Goal: Book appointment/travel/reservation

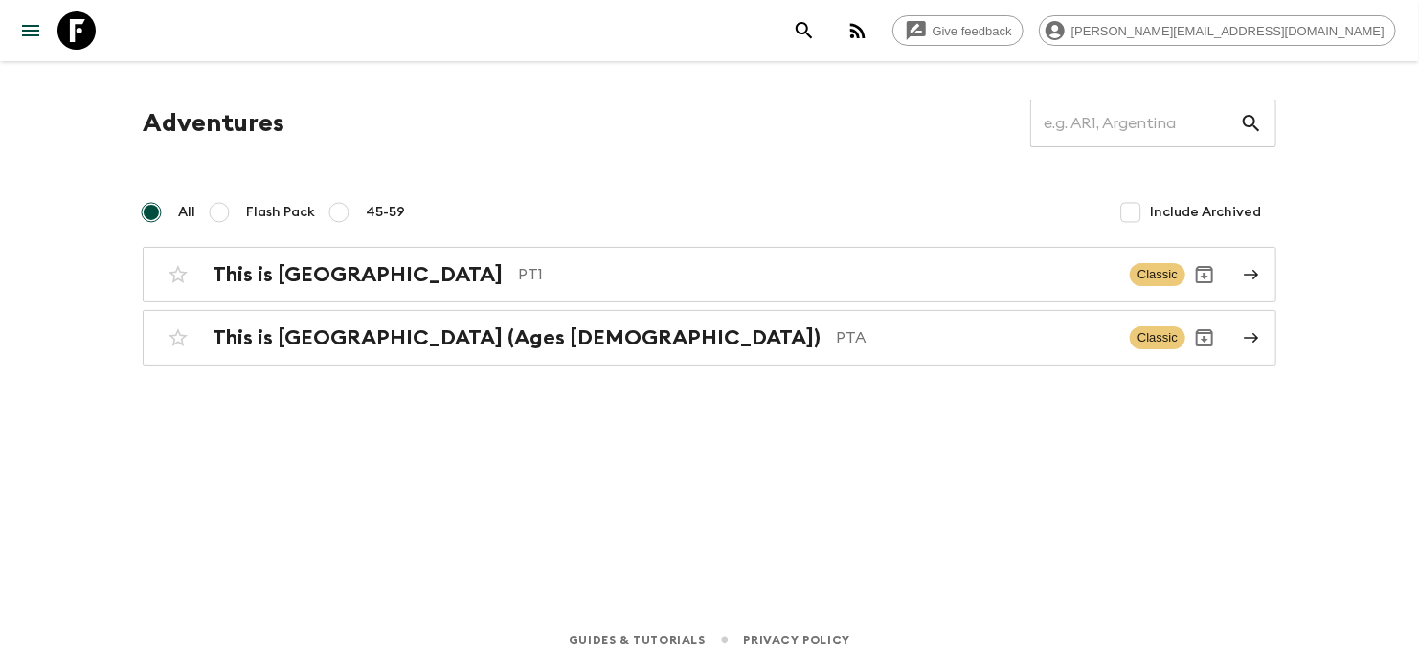
click at [731, 222] on div "All Flash Pack 45-59 Include Archived" at bounding box center [710, 212] width 1134 height 38
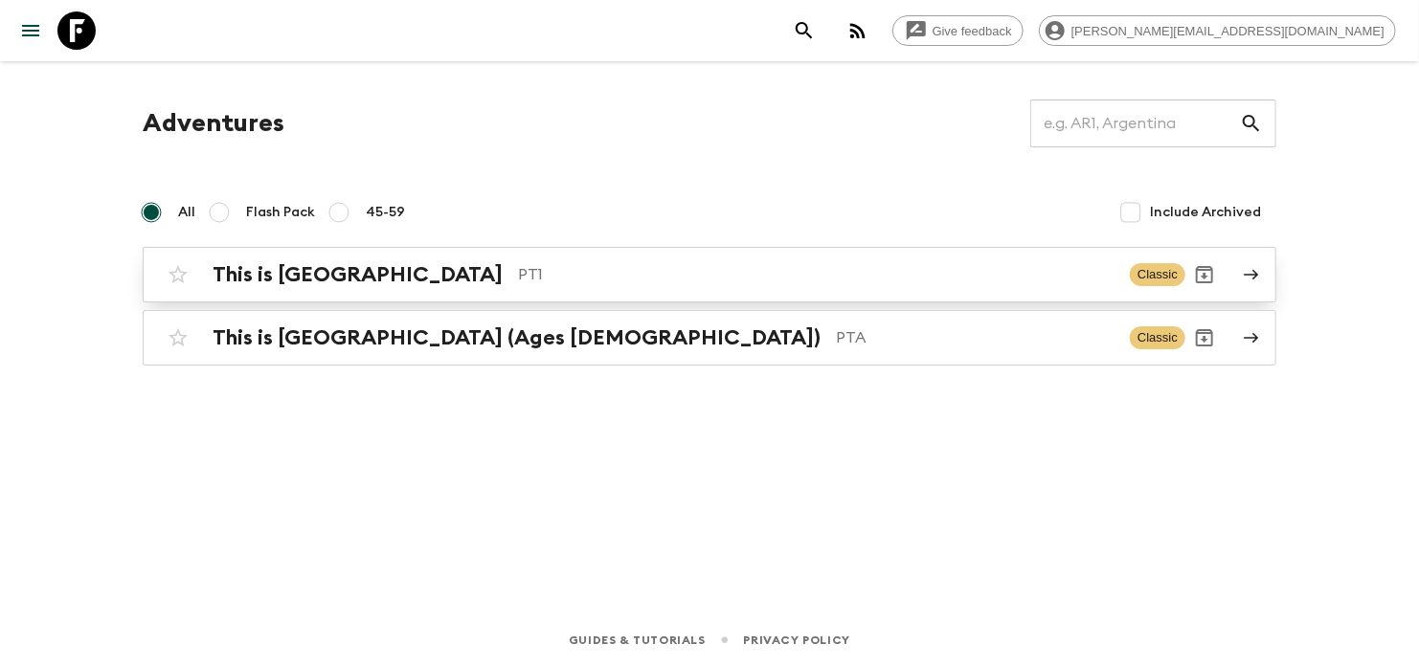
click at [733, 249] on link "This is Portugal PT1 Classic" at bounding box center [710, 275] width 1134 height 56
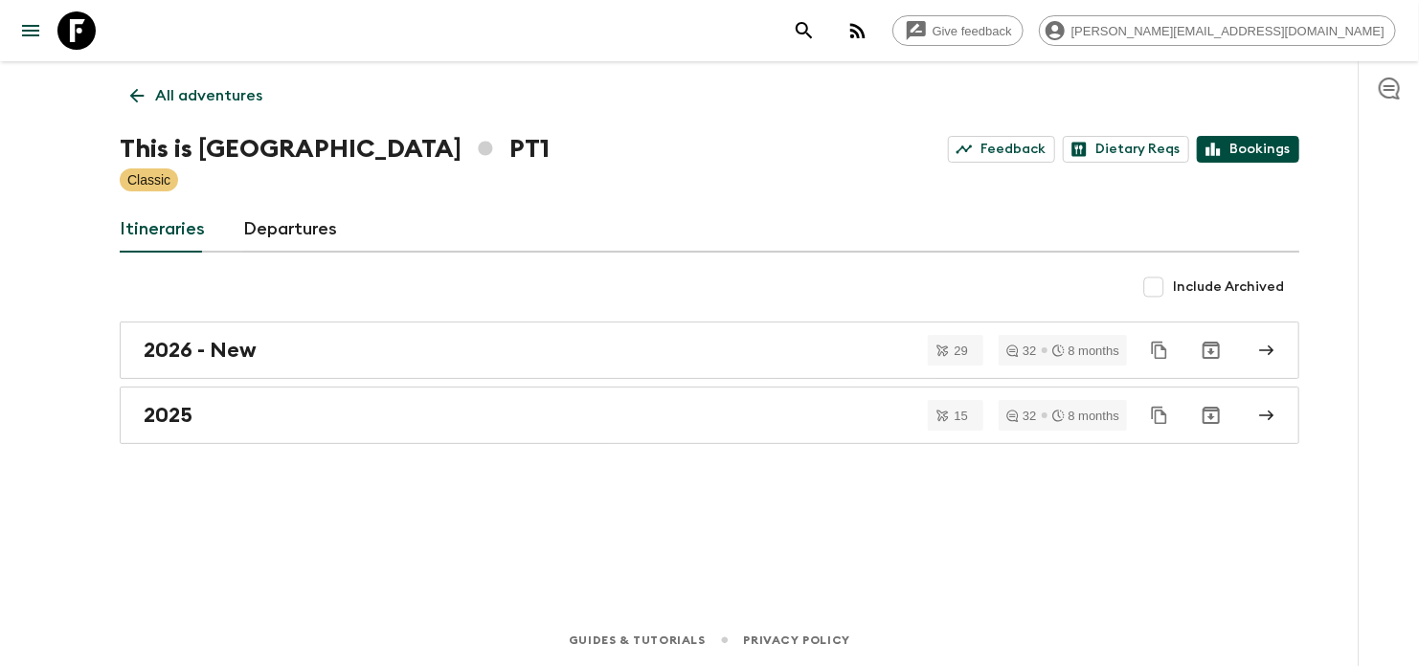
click at [1240, 139] on link "Bookings" at bounding box center [1248, 149] width 102 height 27
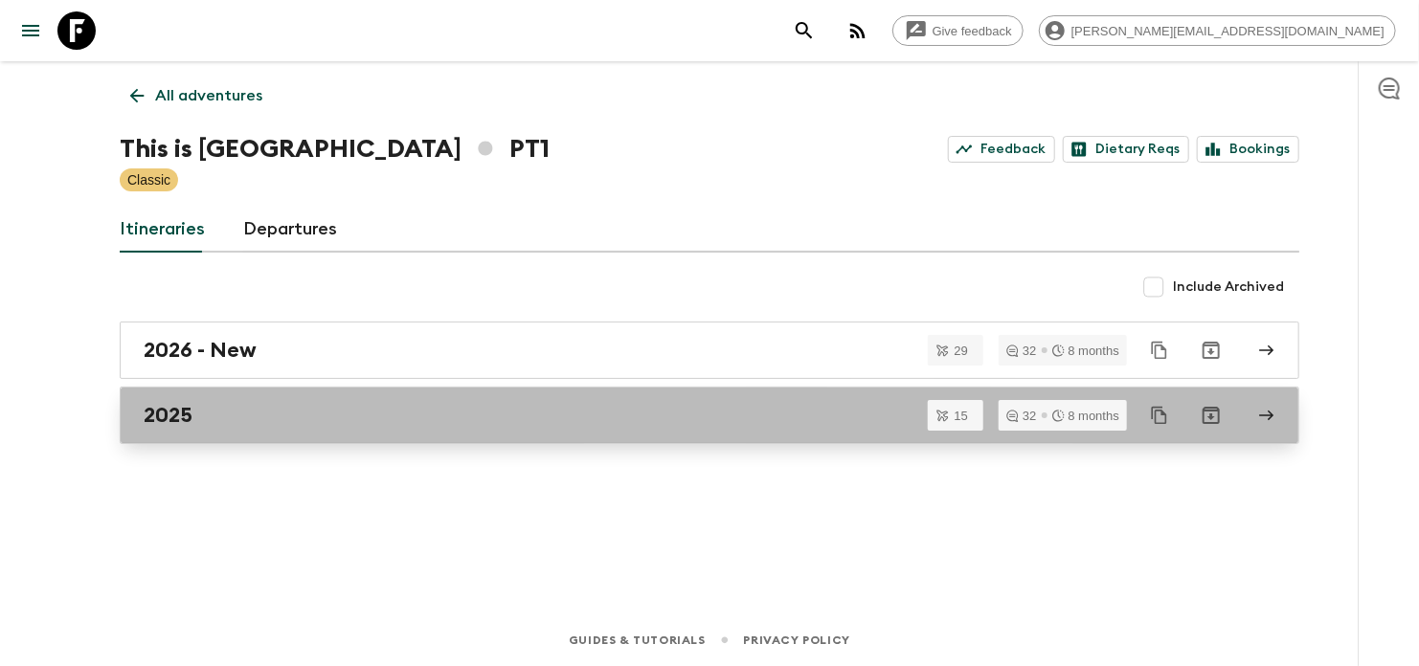
click at [443, 414] on div "2025" at bounding box center [691, 415] width 1095 height 25
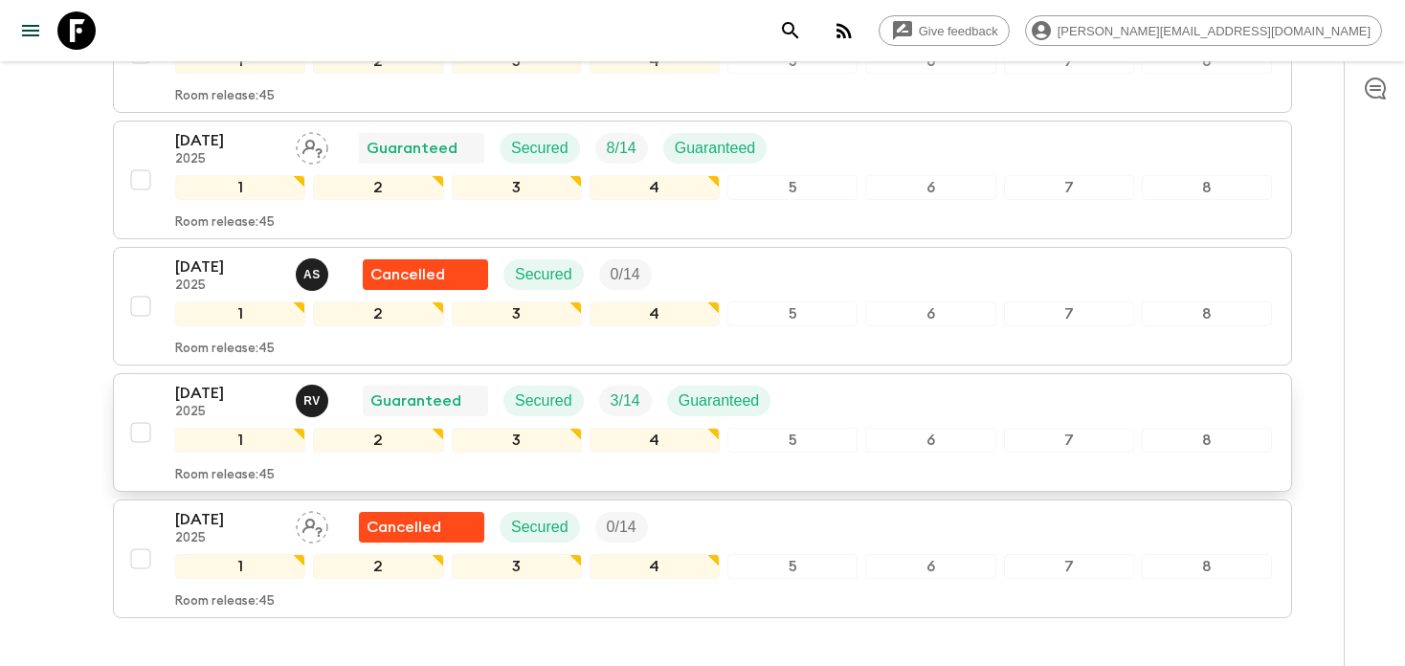
scroll to position [1723, 0]
